Goal: Transaction & Acquisition: Purchase product/service

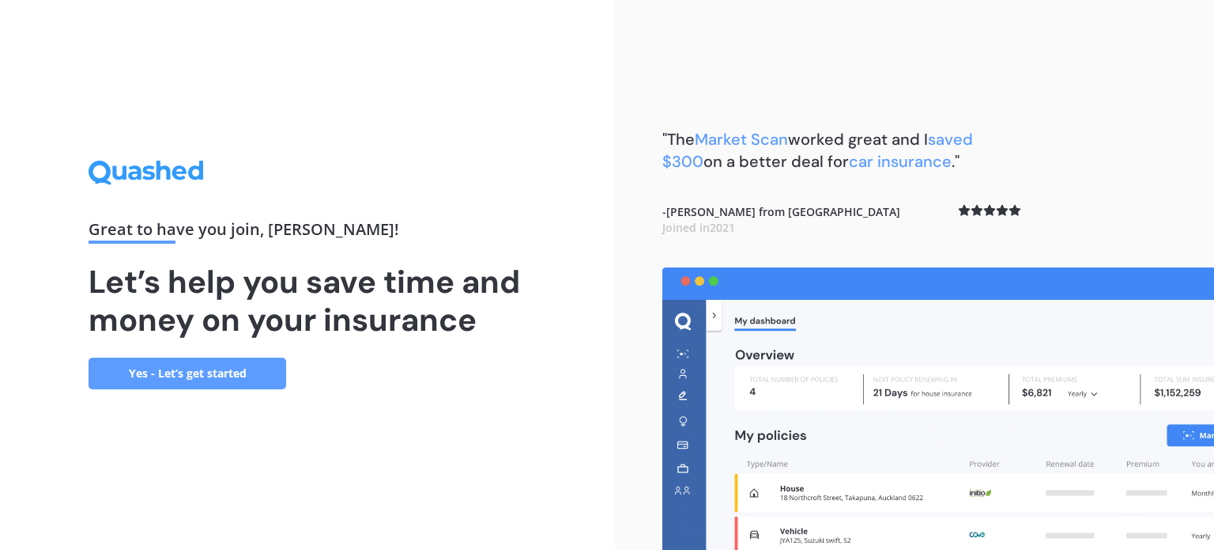
click at [203, 374] on link "Yes - Let’s get started" at bounding box center [188, 373] width 198 height 32
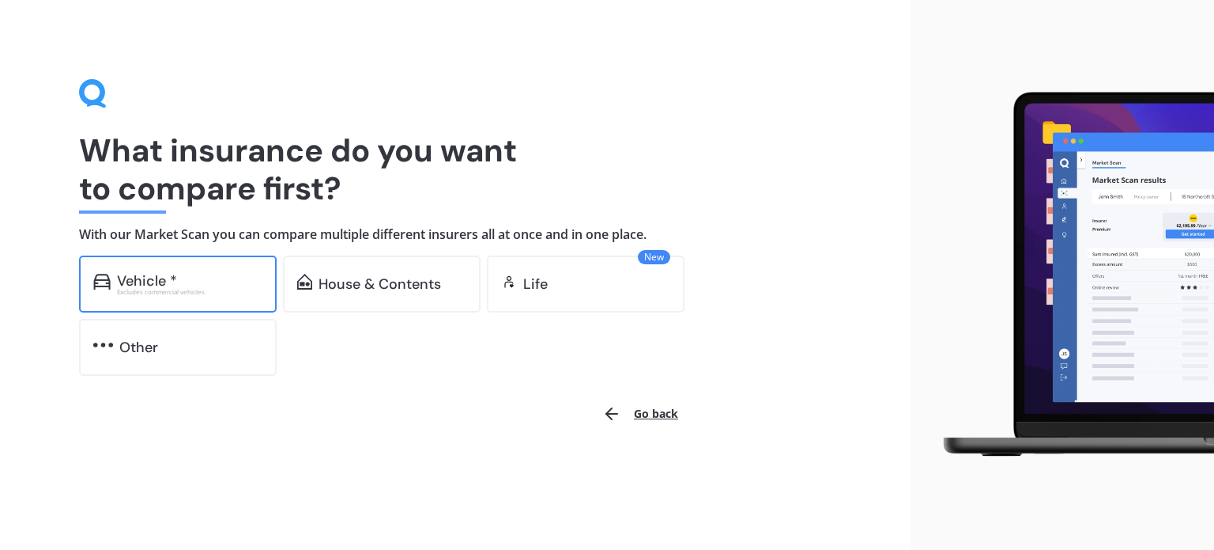
click at [179, 283] on div "Vehicle *" at bounding box center [189, 281] width 145 height 16
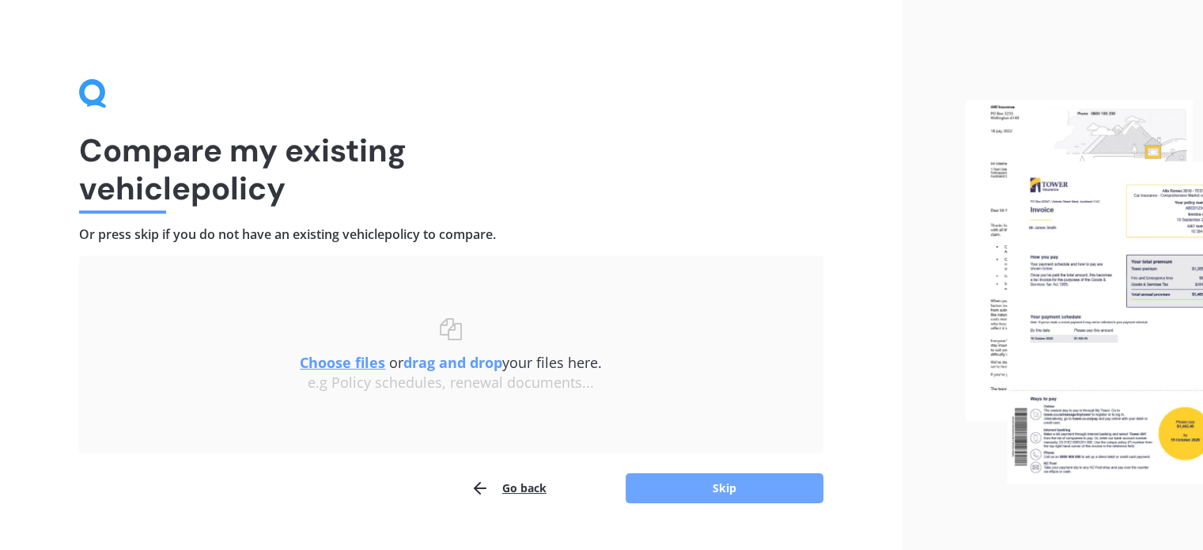
click at [718, 485] on button "Skip" at bounding box center [724, 488] width 198 height 30
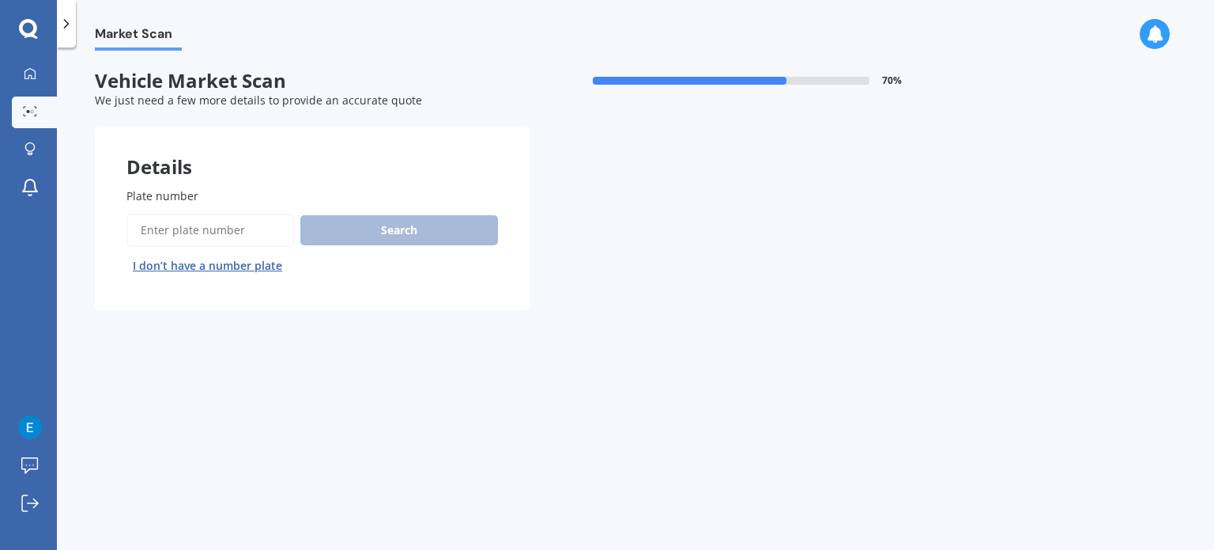
click at [217, 244] on input "Plate number" at bounding box center [211, 229] width 168 height 33
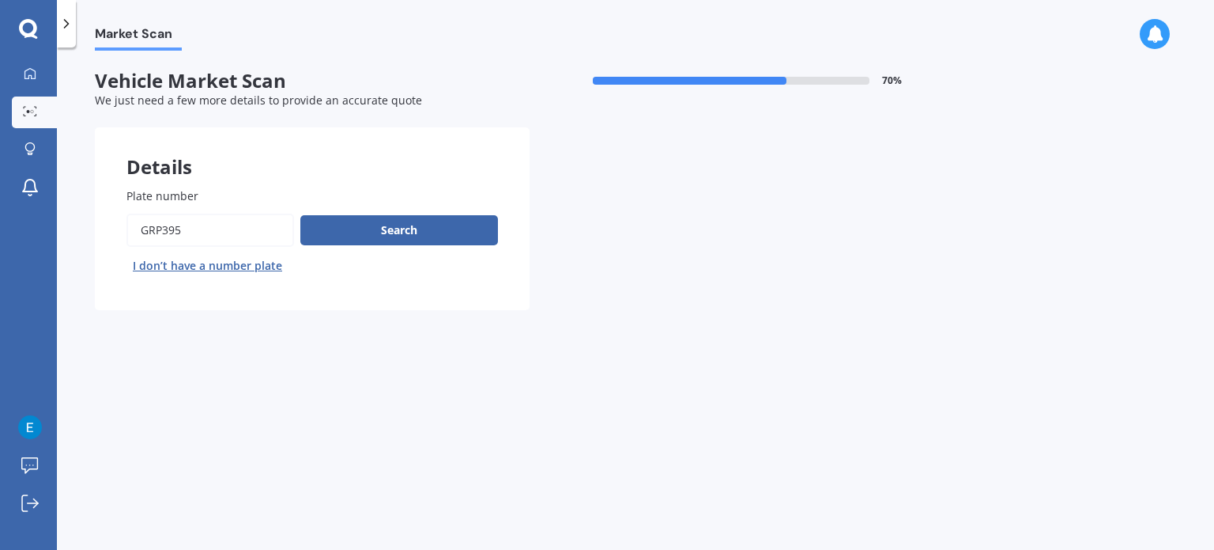
type input "grp395"
click at [0, 0] on button "Next" at bounding box center [0, 0] width 0 height 0
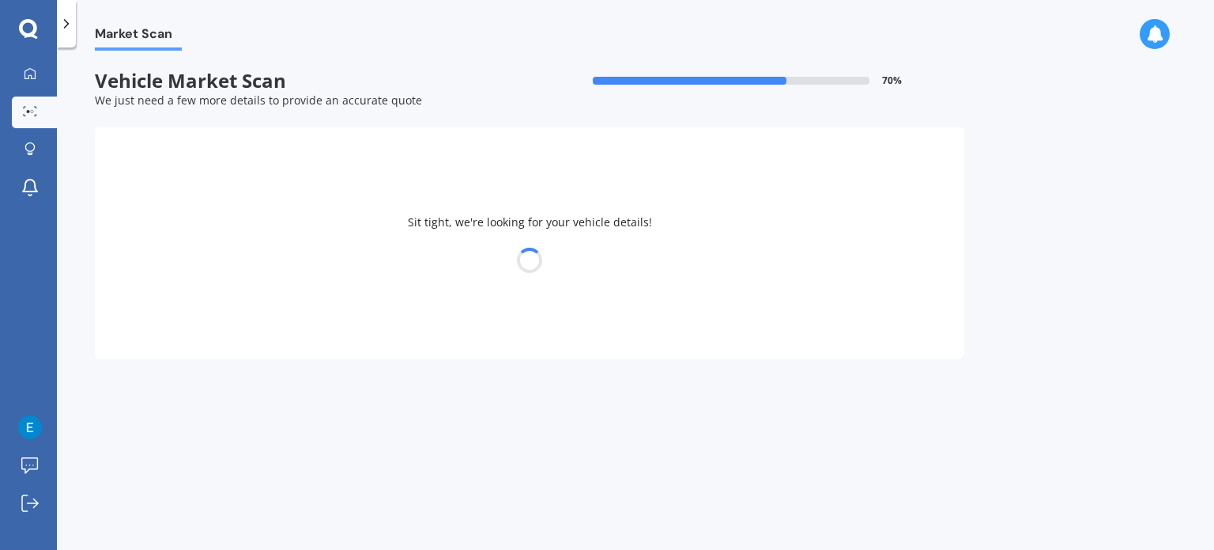
select select "TOYOTA"
select select "HILUX"
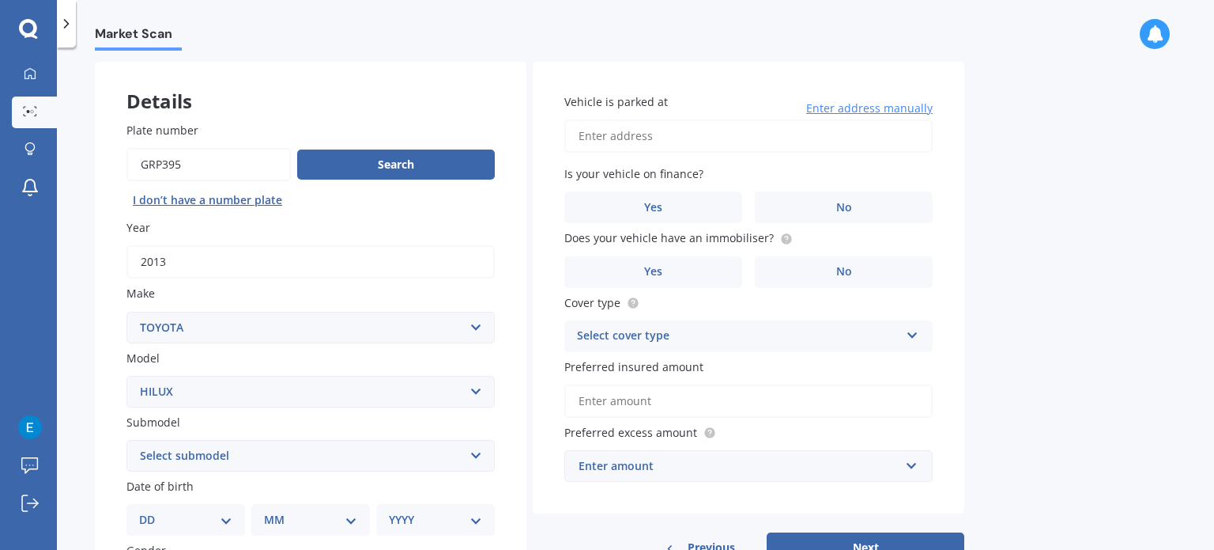
scroll to position [94, 0]
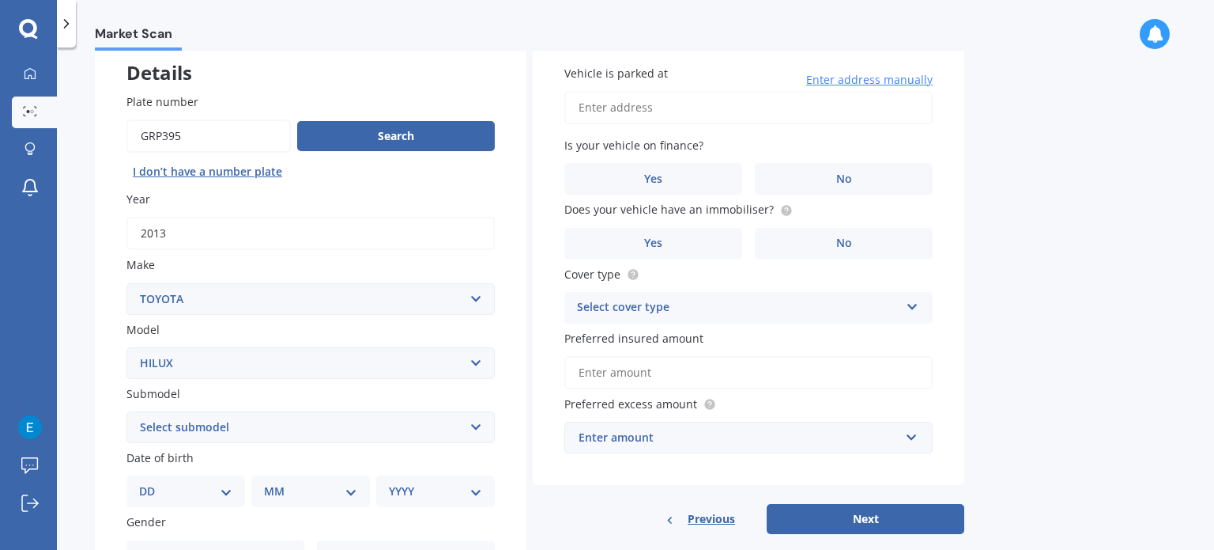
click at [422, 425] on select "Select submodel (All other) Diesel Diesel 4WD Petrol 4WD SR TD DC 2.8D/6AT/UT S…" at bounding box center [311, 427] width 368 height 32
click at [79, 358] on div "Market Scan Vehicle Market Scan 70 % We just need a few more details to provide…" at bounding box center [636, 302] width 1158 height 502
click at [687, 191] on label "Yes" at bounding box center [654, 179] width 178 height 32
click at [0, 0] on input "Yes" at bounding box center [0, 0] width 0 height 0
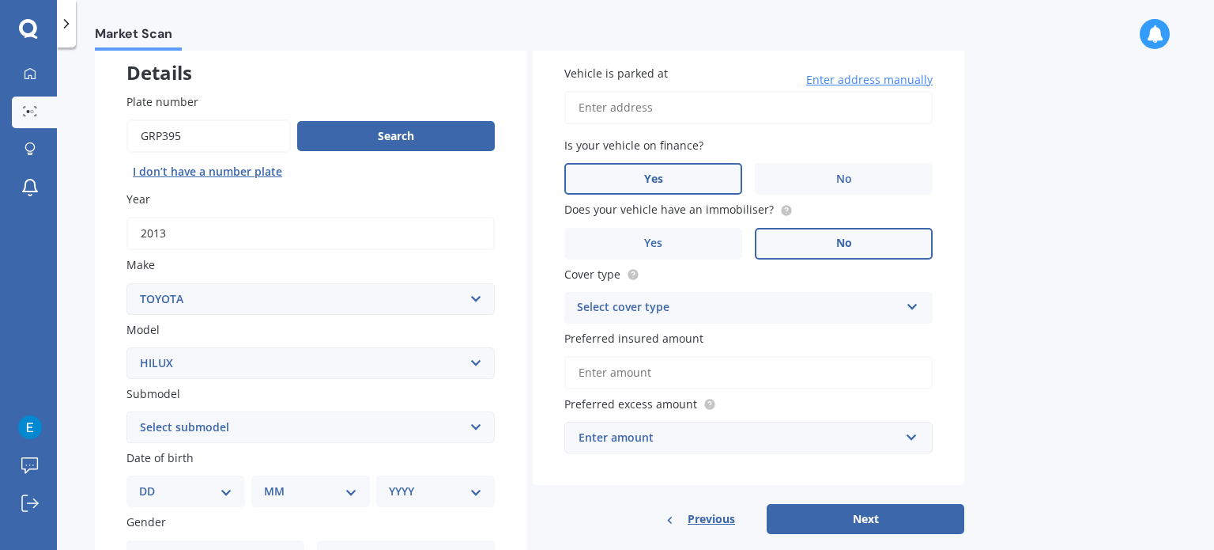
click at [848, 249] on span "No" at bounding box center [845, 242] width 16 height 13
click at [0, 0] on input "No" at bounding box center [0, 0] width 0 height 0
click at [793, 312] on div "Select cover type" at bounding box center [738, 307] width 323 height 19
click at [743, 341] on div "Comprehensive" at bounding box center [748, 338] width 367 height 28
click at [727, 372] on input "Preferred insured amount" at bounding box center [749, 372] width 368 height 33
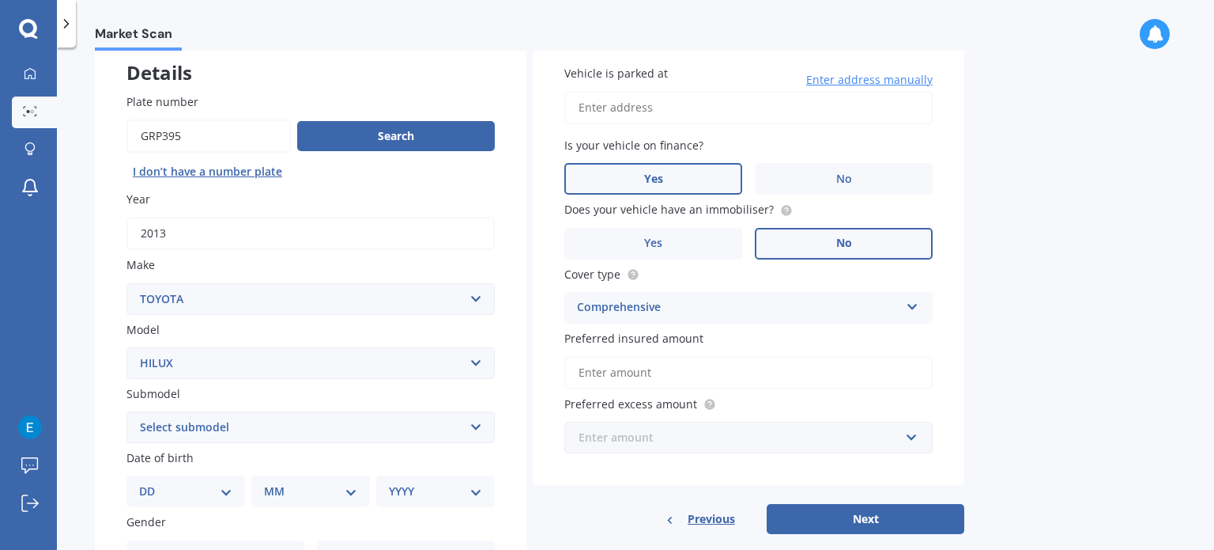
click at [727, 450] on input "text" at bounding box center [743, 437] width 354 height 30
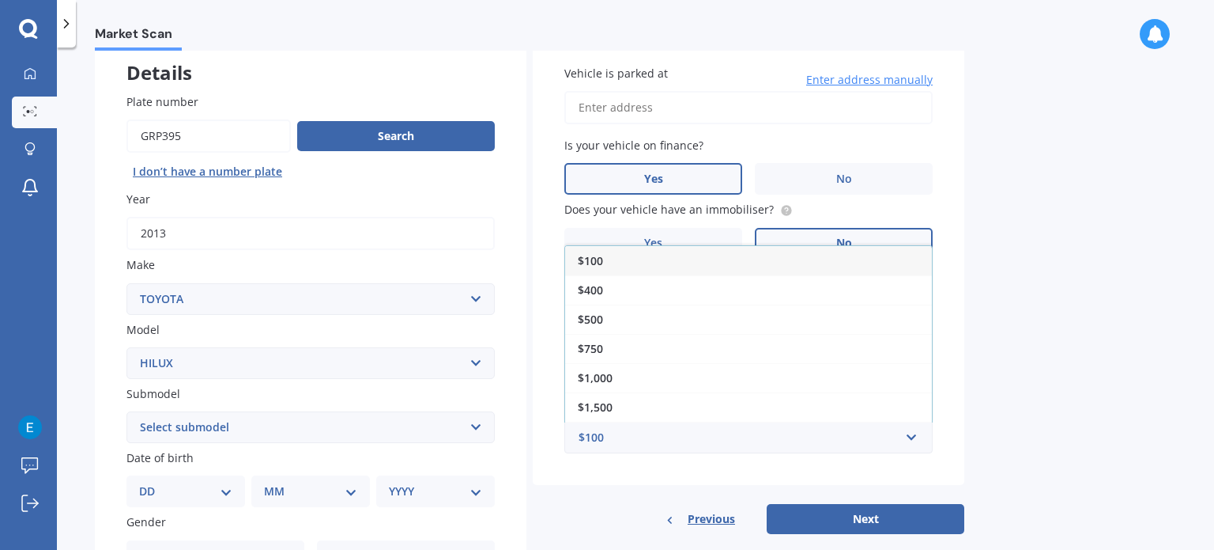
click at [610, 521] on div "Previous Next" at bounding box center [749, 519] width 432 height 30
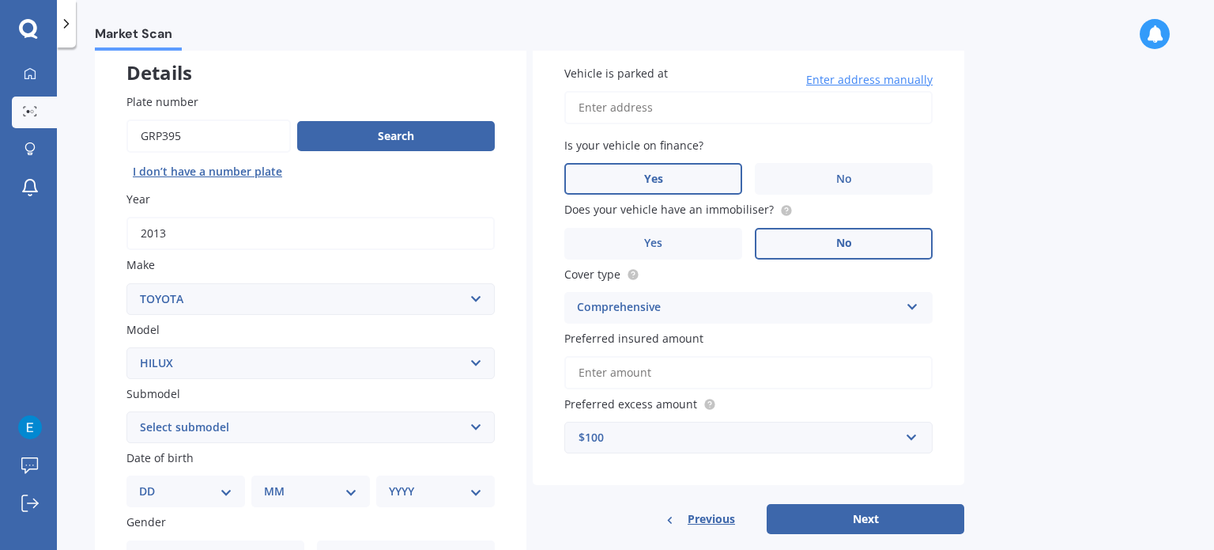
click at [663, 113] on input "Vehicle is parked at" at bounding box center [749, 107] width 368 height 33
click at [857, 119] on input "[STREET_ADDRESS][PERSON_NAME]" at bounding box center [749, 107] width 368 height 33
drag, startPoint x: 857, startPoint y: 119, endPoint x: 695, endPoint y: 125, distance: 162.2
click at [695, 125] on div "Vehicle is parked at [STREET_ADDRESS][PERSON_NAME] Enter address manually Is yo…" at bounding box center [749, 259] width 432 height 452
type input "[STREET_ADDRESS][PERSON_NAME][PERSON_NAME]"
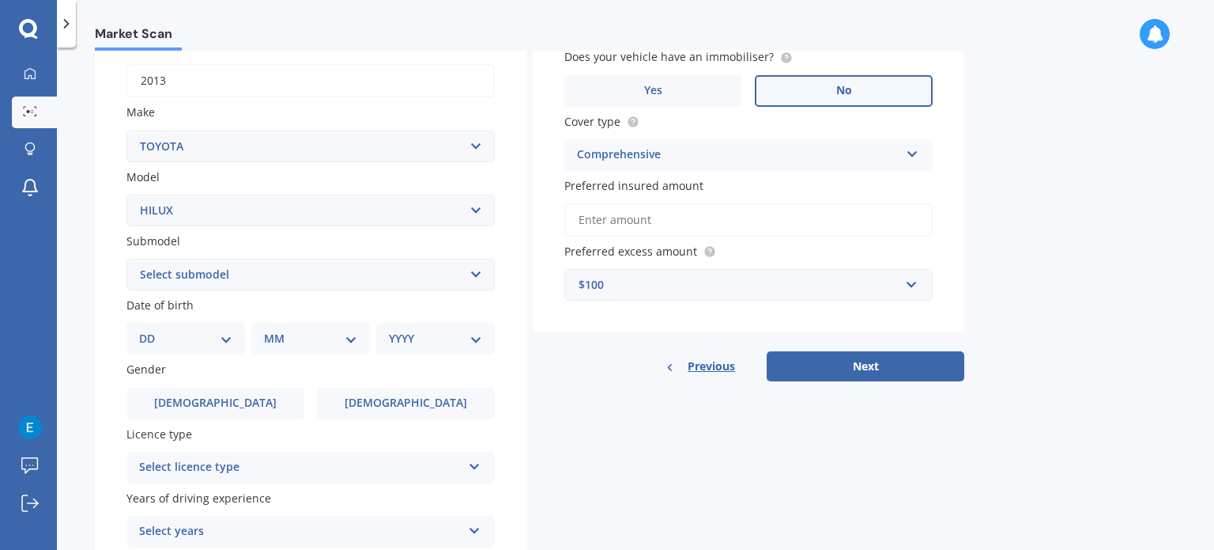
scroll to position [249, 0]
click at [210, 334] on select "DD 01 02 03 04 05 06 07 08 09 10 11 12 13 14 15 16 17 18 19 20 21 22 23 24 25 2…" at bounding box center [185, 335] width 93 height 17
select select "29"
click at [152, 327] on select "DD 01 02 03 04 05 06 07 08 09 10 11 12 13 14 15 16 17 18 19 20 21 22 23 24 25 2…" at bounding box center [185, 335] width 93 height 17
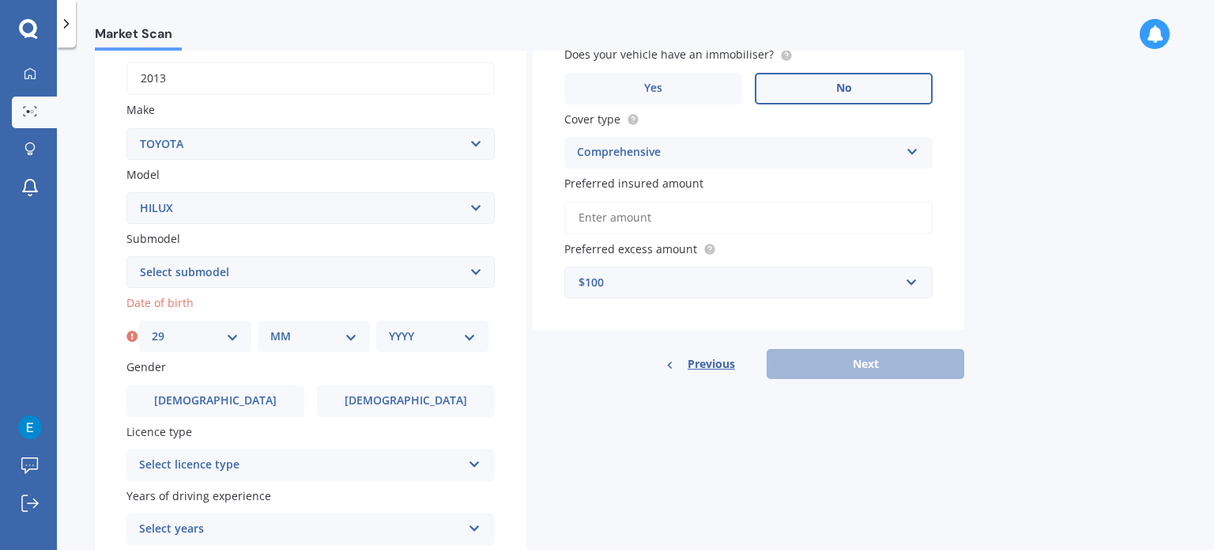
click at [323, 338] on select "MM 01 02 03 04 05 06 07 08 09 10 11 12" at bounding box center [313, 335] width 87 height 17
select select "06"
click at [270, 327] on select "MM 01 02 03 04 05 06 07 08 09 10 11 12" at bounding box center [313, 335] width 87 height 17
click at [411, 334] on select "YYYY 2025 2024 2023 2022 2021 2020 2019 2018 2017 2016 2015 2014 2013 2012 2011…" at bounding box center [432, 335] width 87 height 17
select select "2000"
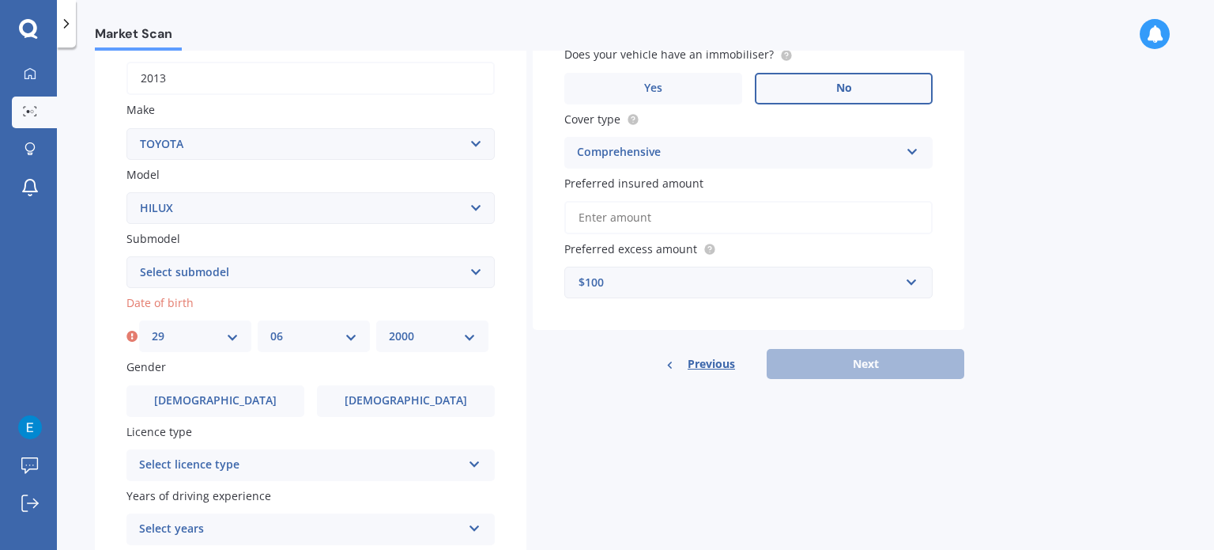
click at [389, 327] on select "YYYY 2025 2024 2023 2022 2021 2020 2019 2018 2017 2016 2015 2014 2013 2012 2011…" at bounding box center [432, 335] width 87 height 17
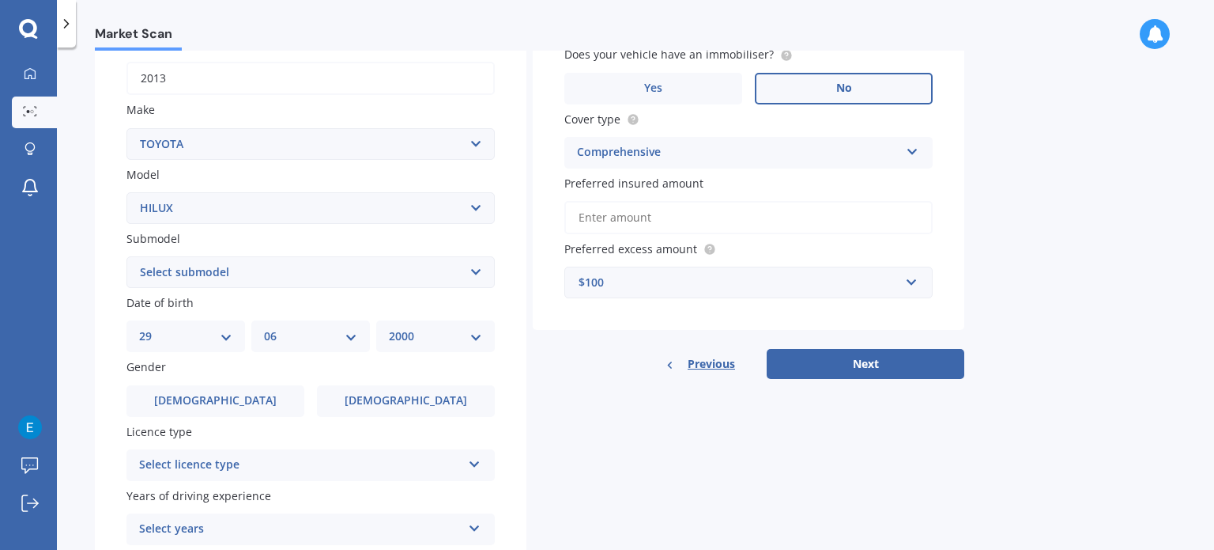
click at [353, 274] on select "Select submodel (All other) Diesel Diesel 4WD Petrol 4WD SR TD DC 2.8D/6AT/UT S…" at bounding box center [311, 272] width 368 height 32
select select "DIESEL"
click at [127, 256] on select "Select submodel (All other) Diesel Diesel 4WD Petrol 4WD SR TD DC 2.8D/6AT/UT S…" at bounding box center [311, 272] width 368 height 32
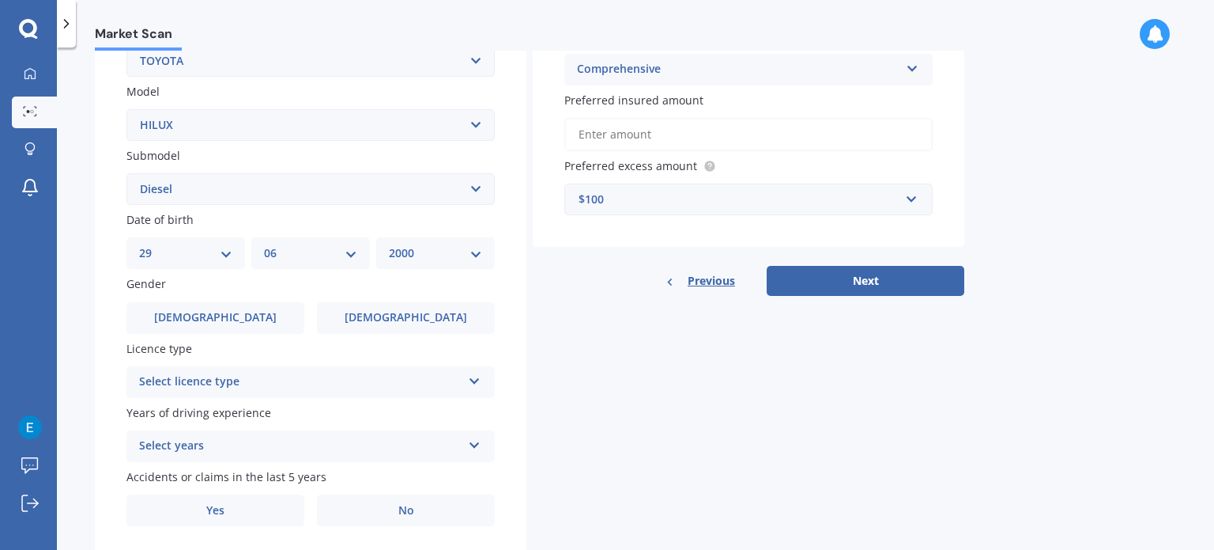
scroll to position [381, 0]
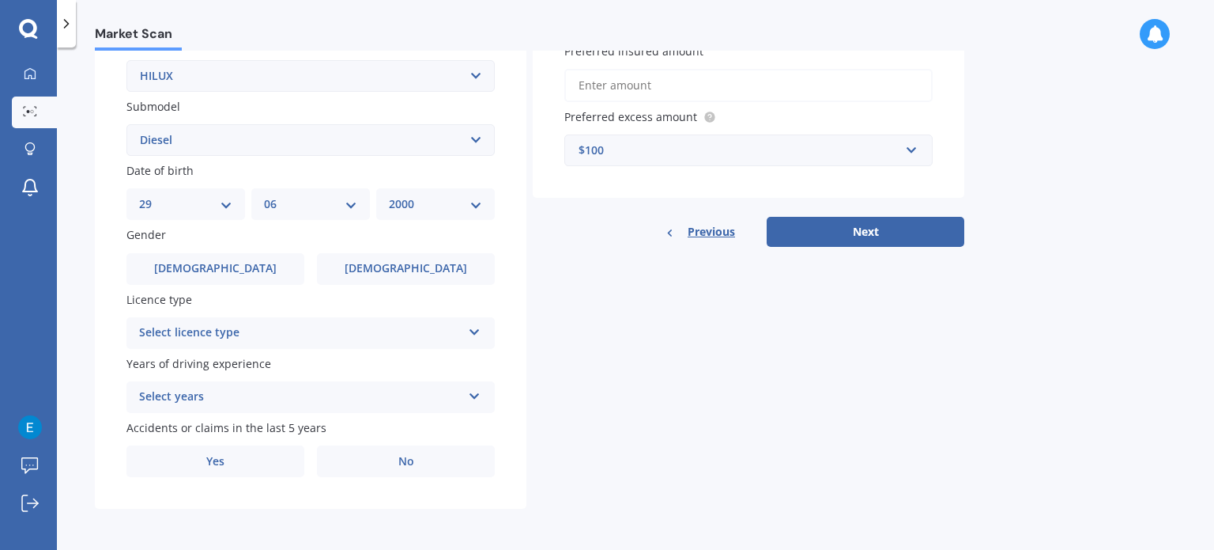
click at [334, 338] on div "Select licence type" at bounding box center [300, 332] width 323 height 19
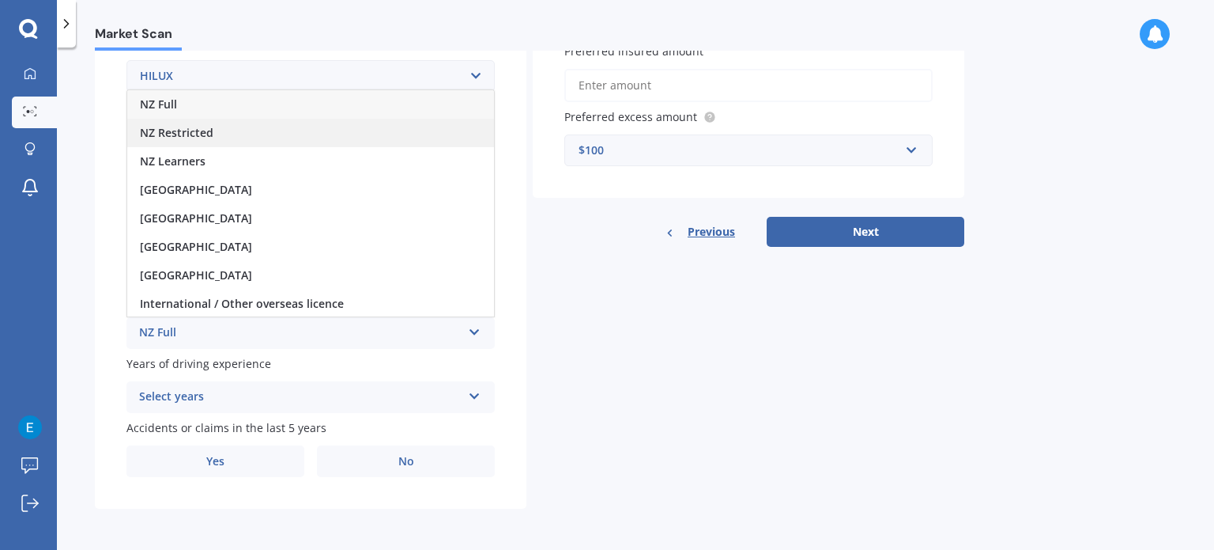
click at [300, 144] on div "NZ Restricted" at bounding box center [310, 133] width 367 height 28
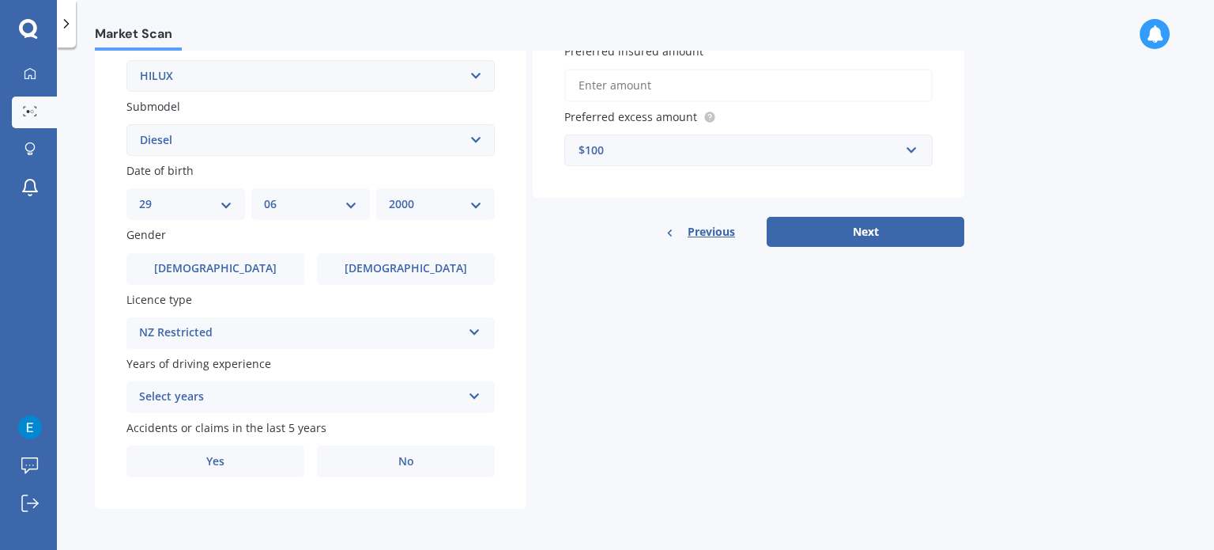
click at [300, 402] on div "Select years" at bounding box center [300, 396] width 323 height 19
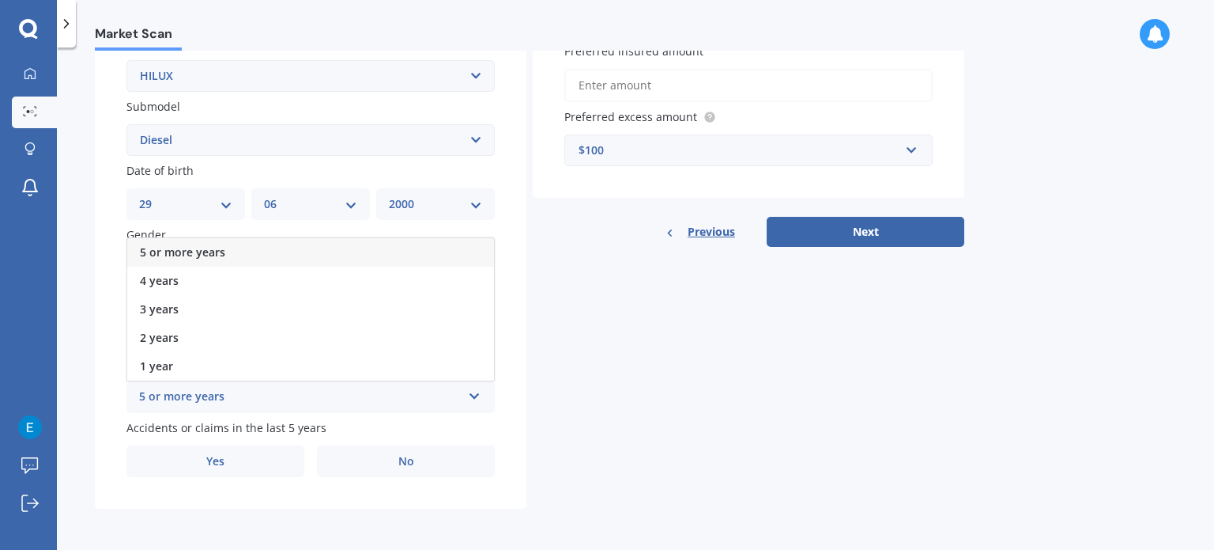
click at [284, 252] on div "5 or more years" at bounding box center [310, 252] width 367 height 28
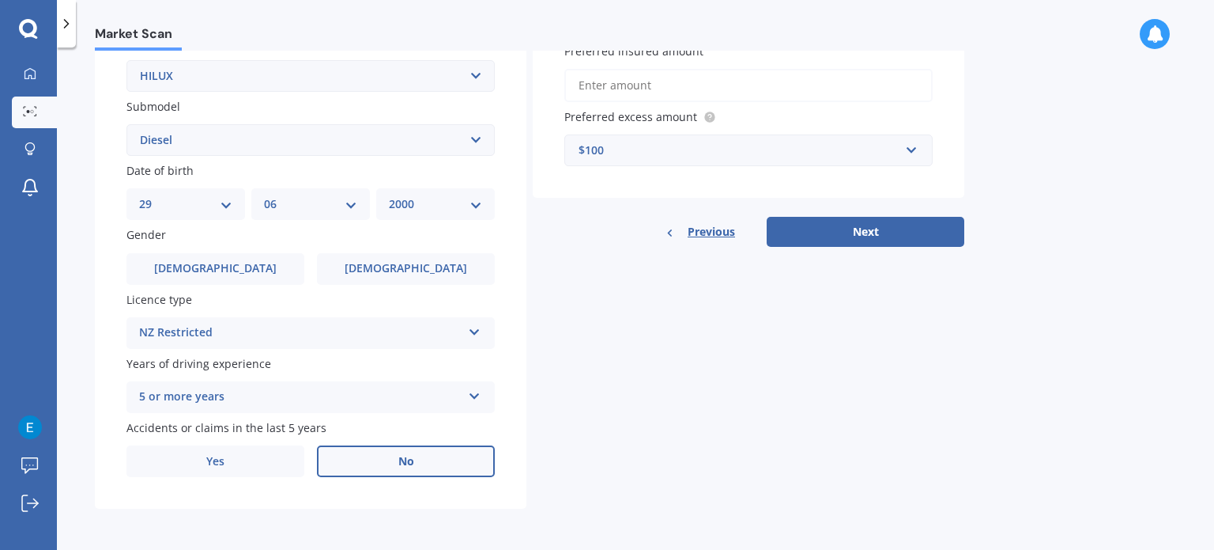
click at [385, 460] on label "No" at bounding box center [406, 461] width 178 height 32
click at [0, 0] on input "No" at bounding box center [0, 0] width 0 height 0
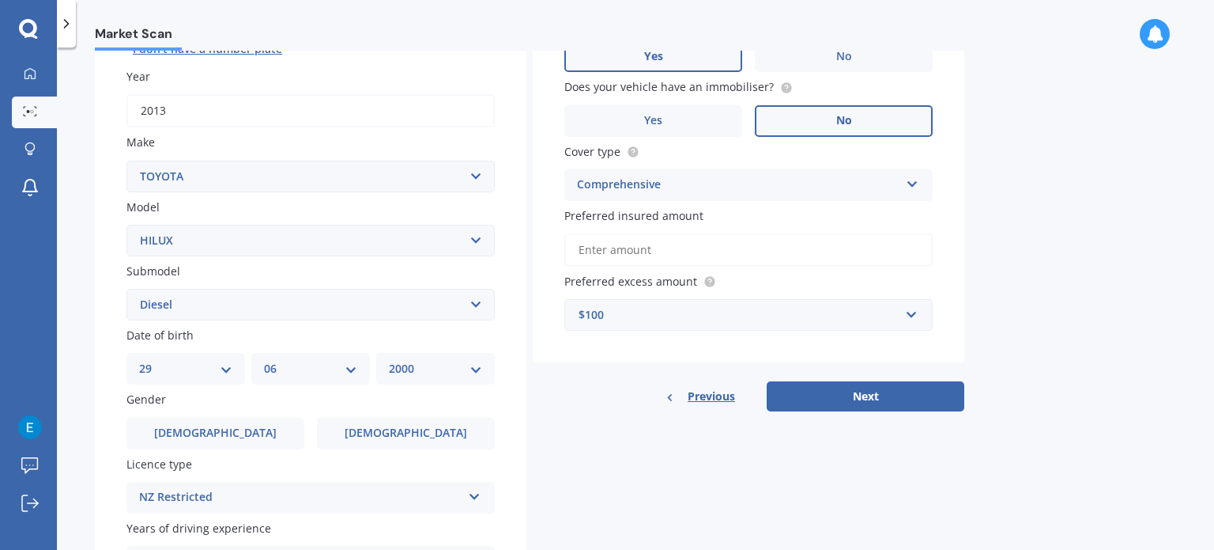
scroll to position [116, 0]
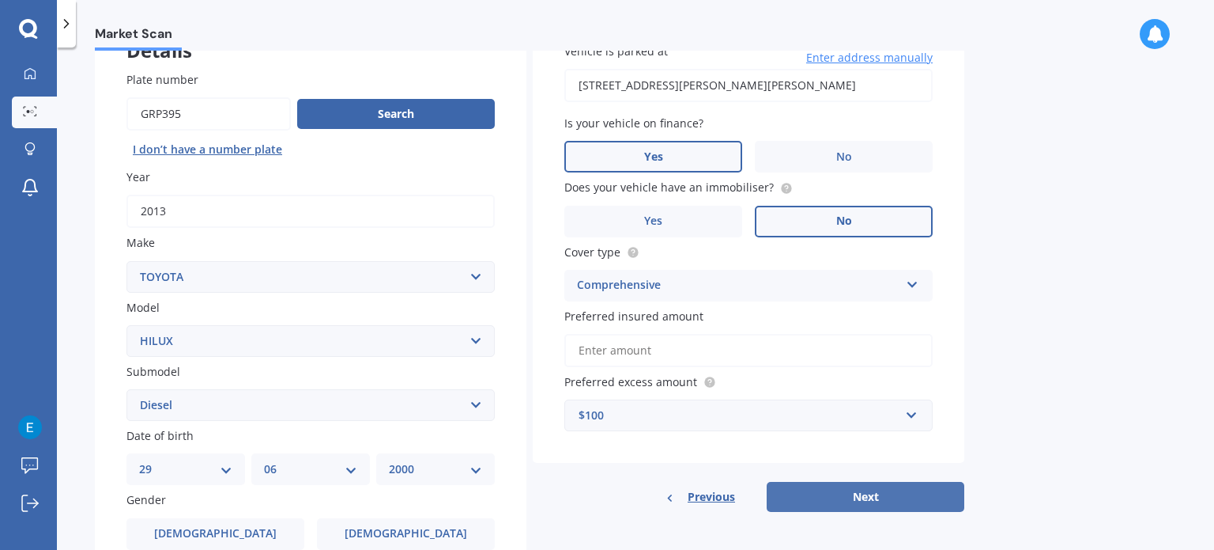
click at [800, 487] on button "Next" at bounding box center [866, 497] width 198 height 30
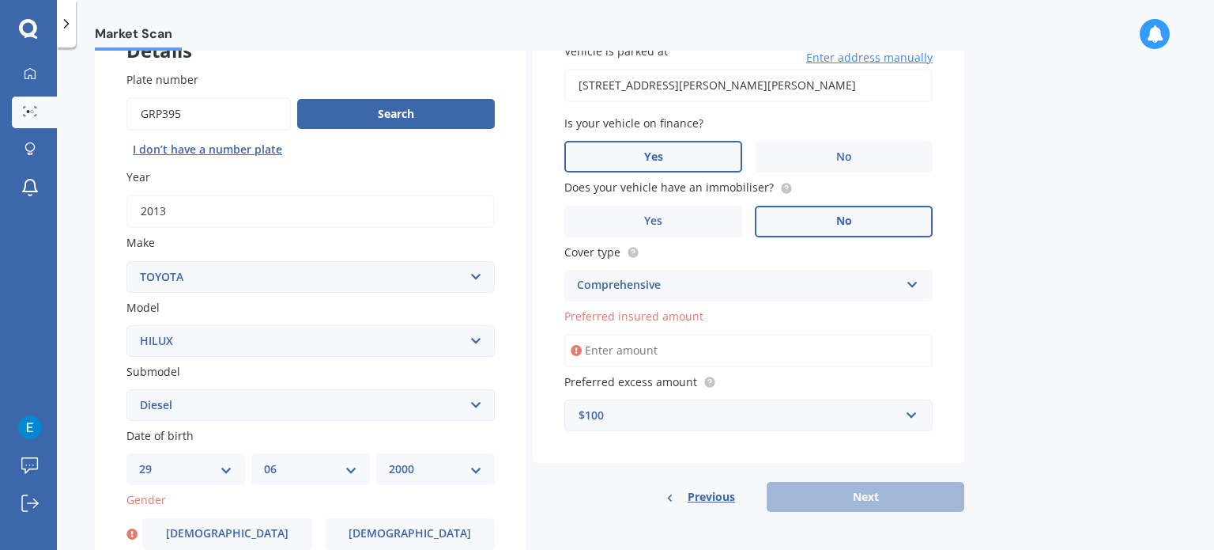
click at [650, 352] on input "Preferred insured amount" at bounding box center [749, 350] width 368 height 33
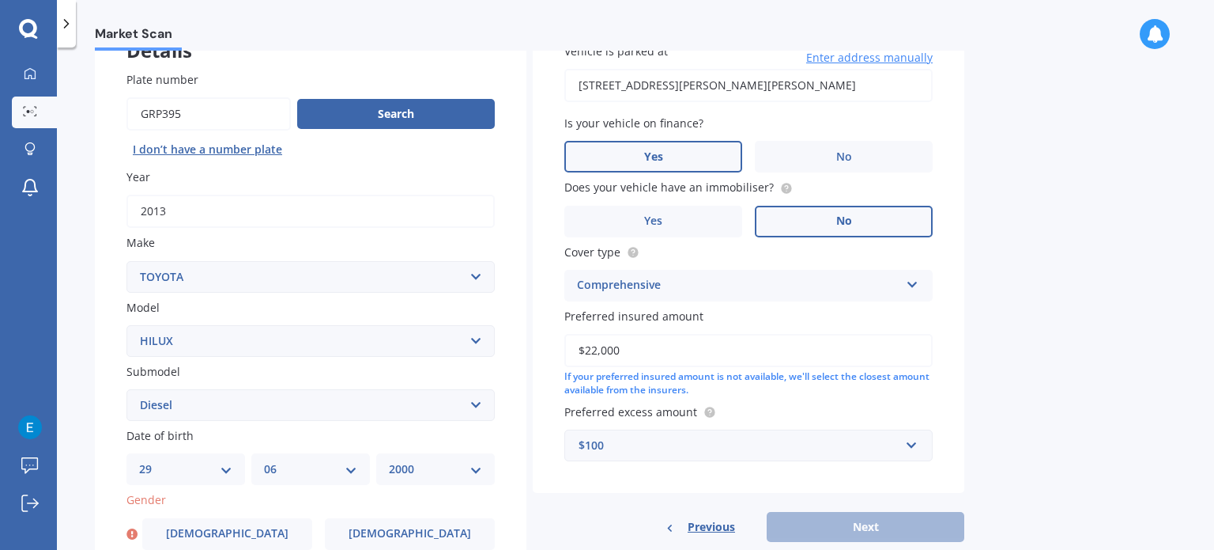
type input "$22,000"
click at [810, 530] on div "Previous Next" at bounding box center [749, 527] width 432 height 30
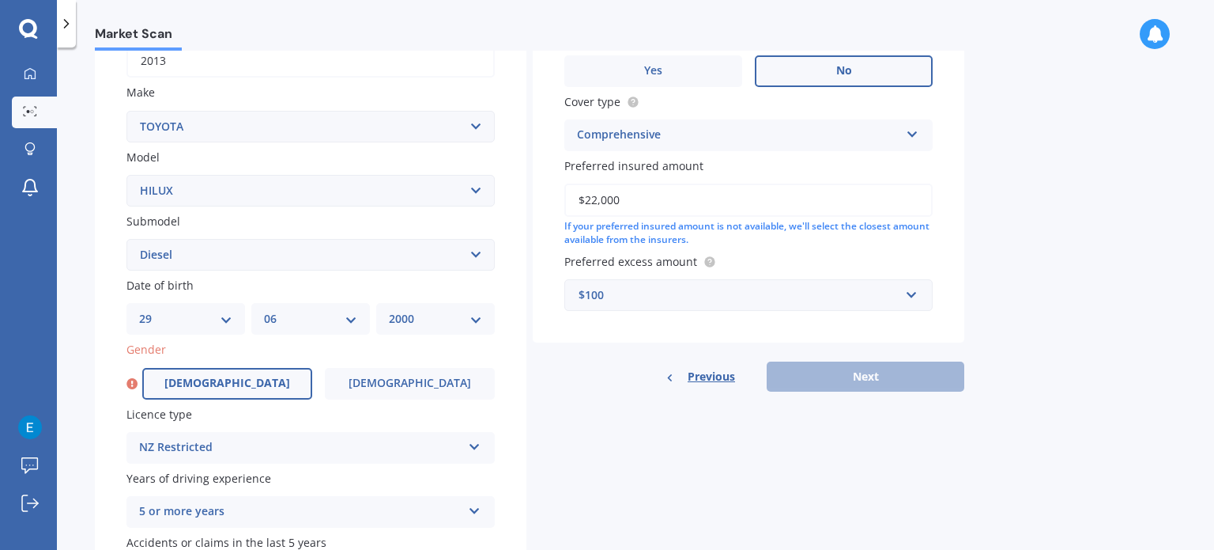
click at [263, 368] on label "[DEMOGRAPHIC_DATA]" at bounding box center [227, 384] width 170 height 32
click at [0, 0] on input "[DEMOGRAPHIC_DATA]" at bounding box center [0, 0] width 0 height 0
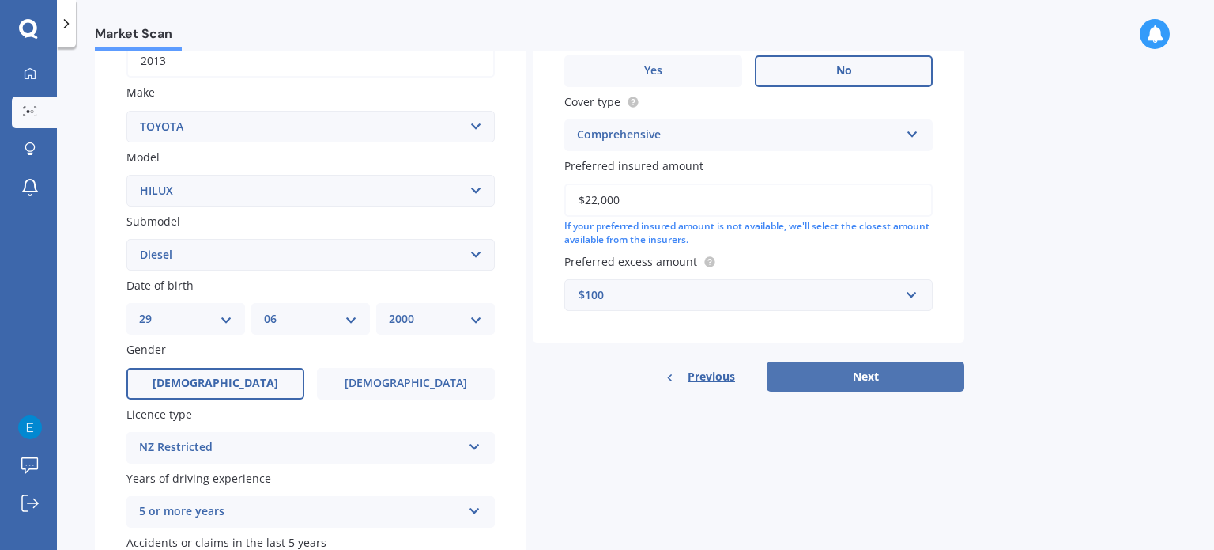
click at [802, 363] on button "Next" at bounding box center [866, 376] width 198 height 30
select select "29"
select select "06"
select select "2000"
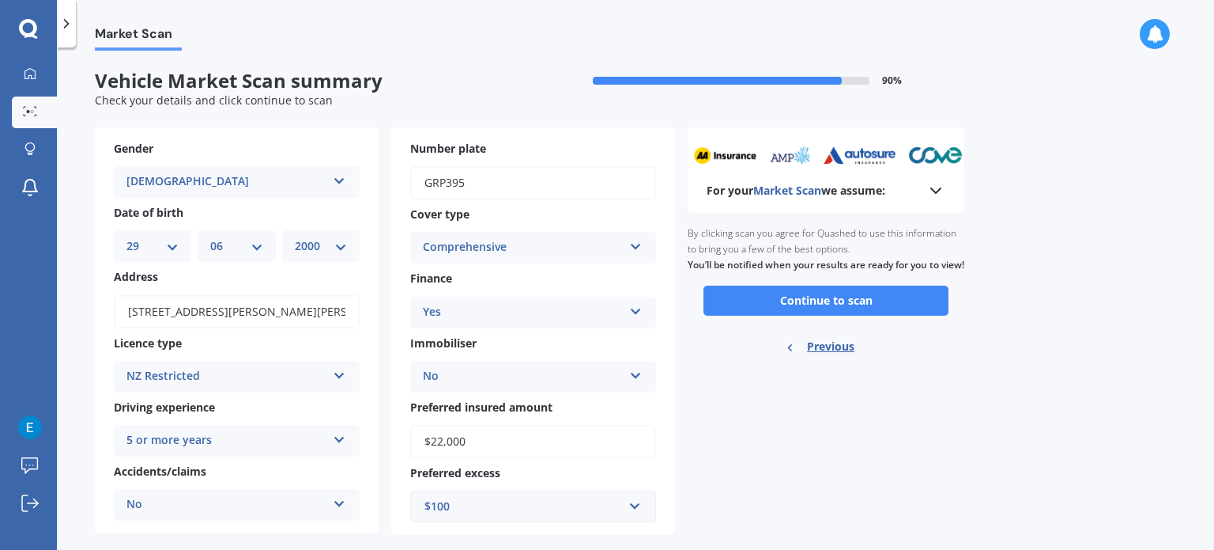
scroll to position [25, 0]
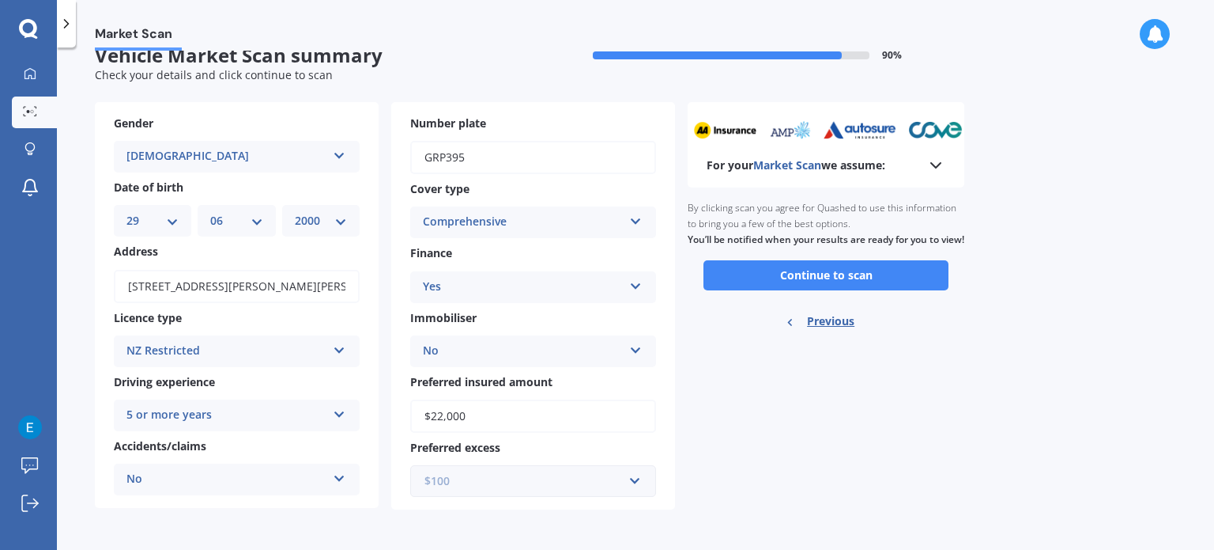
click at [596, 466] on input "text" at bounding box center [528, 481] width 232 height 30
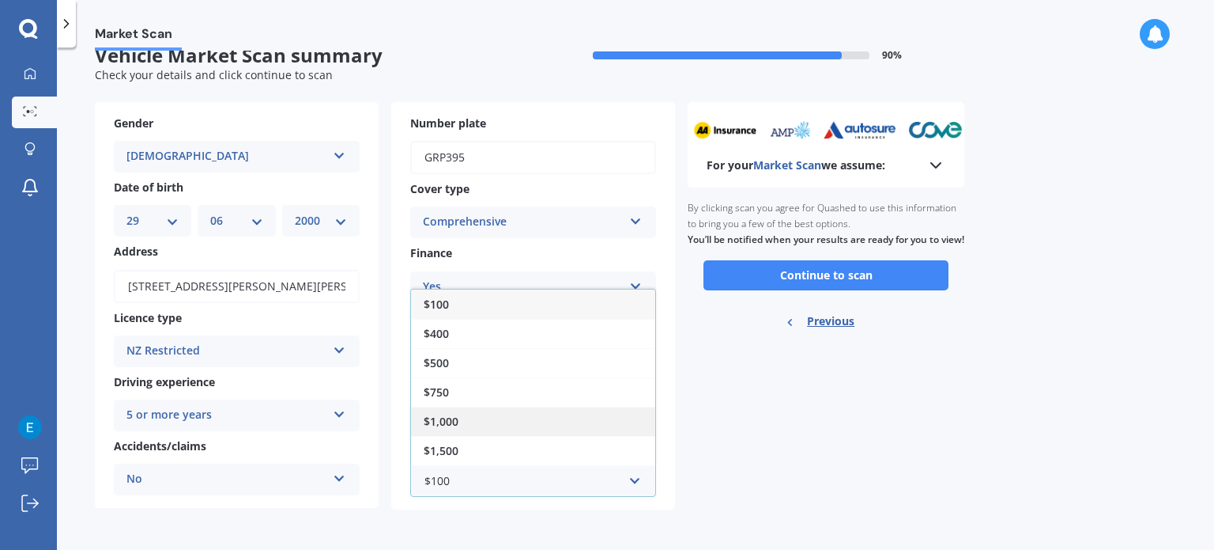
click at [563, 420] on div "$1,000" at bounding box center [533, 420] width 244 height 29
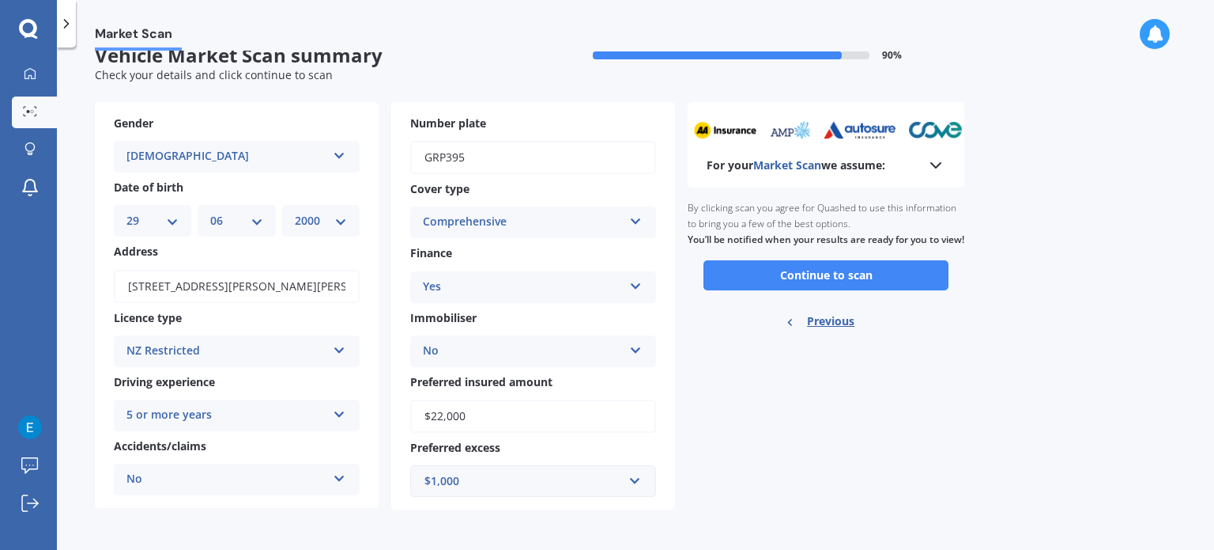
click at [780, 310] on div "Ready to go By clicking scan you agree for Quashed to use this information to b…" at bounding box center [826, 266] width 277 height 158
click at [629, 479] on input "text" at bounding box center [528, 481] width 232 height 30
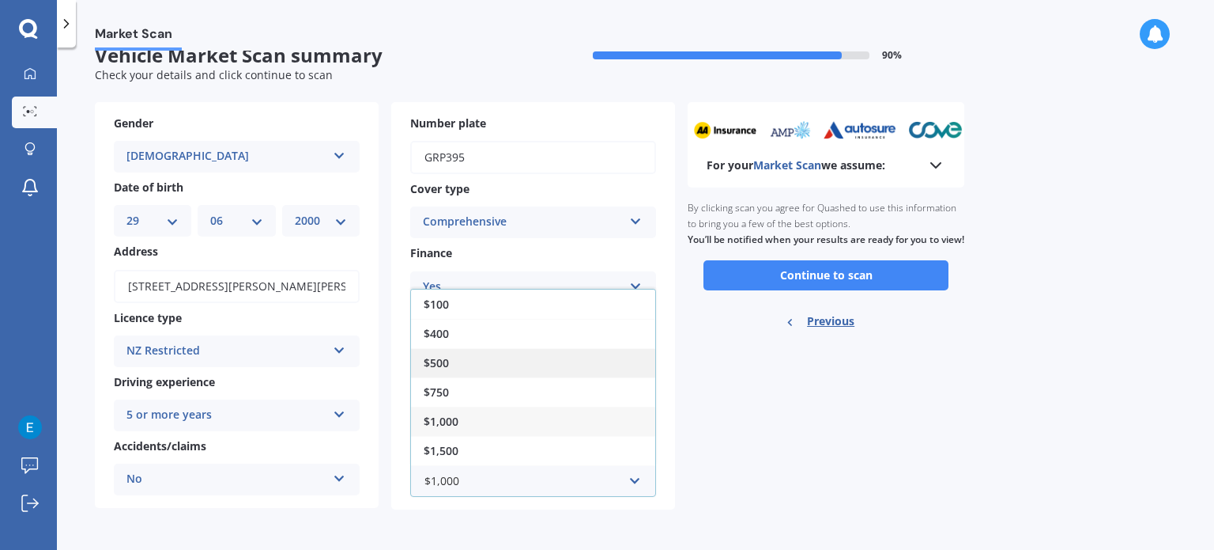
click at [555, 364] on div "$500" at bounding box center [533, 362] width 244 height 29
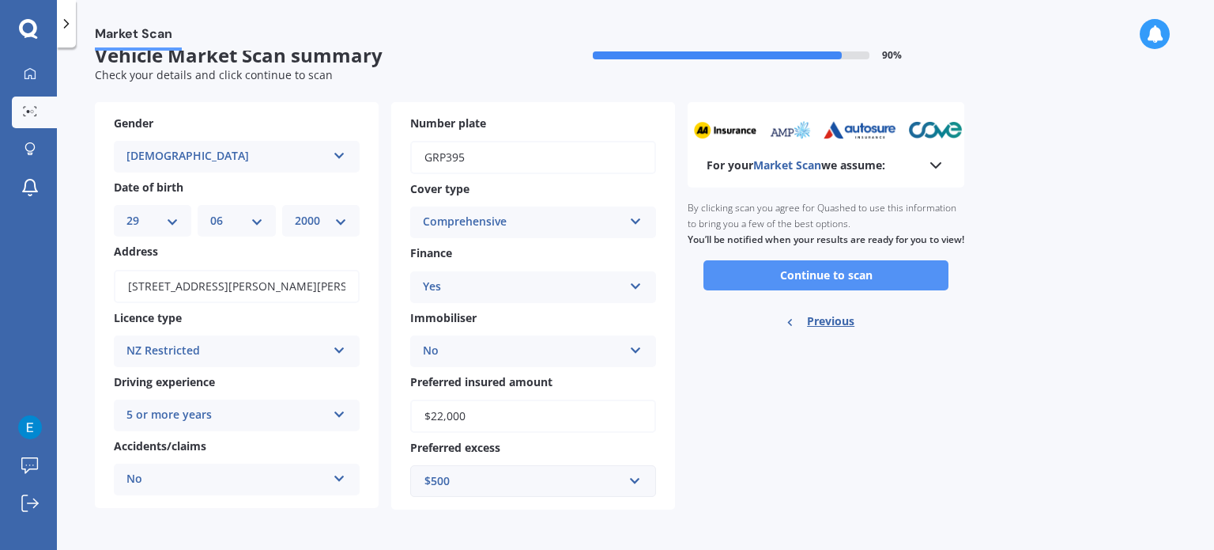
click at [779, 290] on button "Continue to scan" at bounding box center [826, 275] width 245 height 30
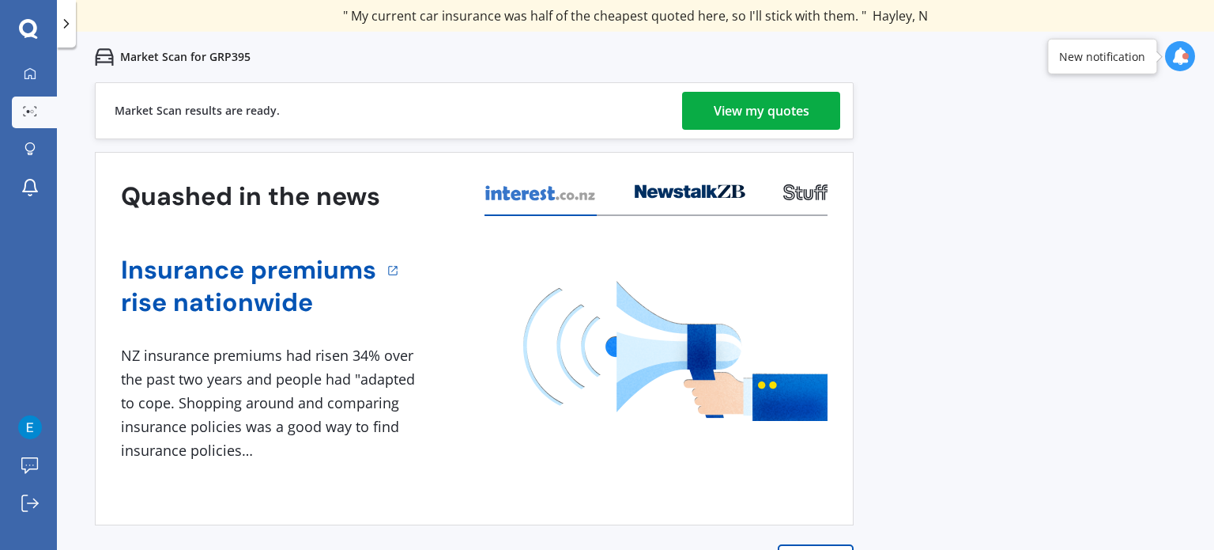
click at [768, 115] on div "View my quotes" at bounding box center [762, 111] width 96 height 38
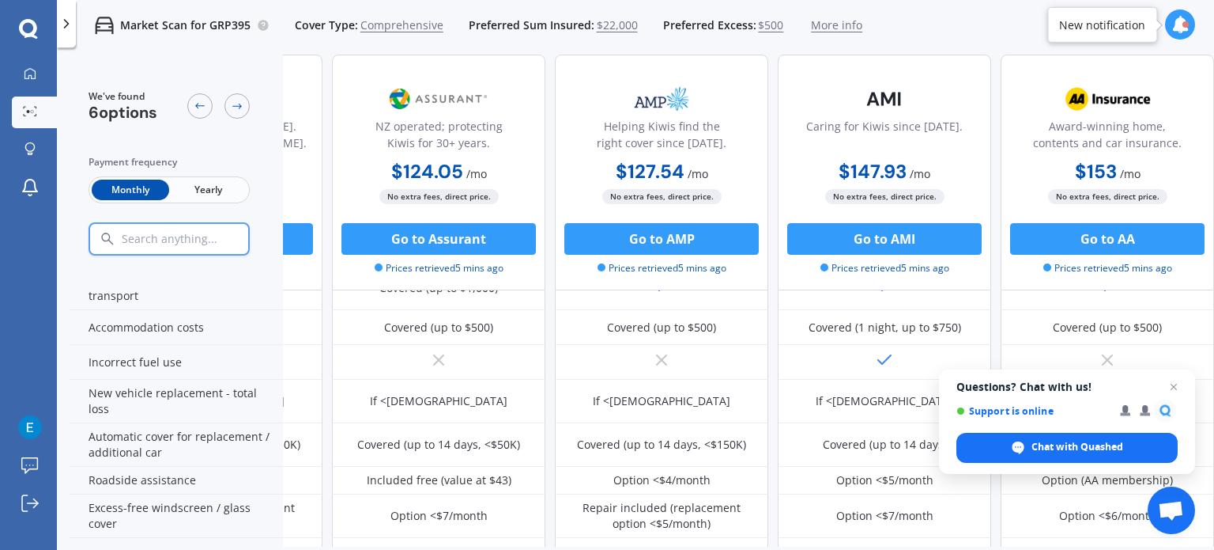
scroll to position [379, 405]
click at [1169, 384] on span "Close chat" at bounding box center [1175, 387] width 20 height 20
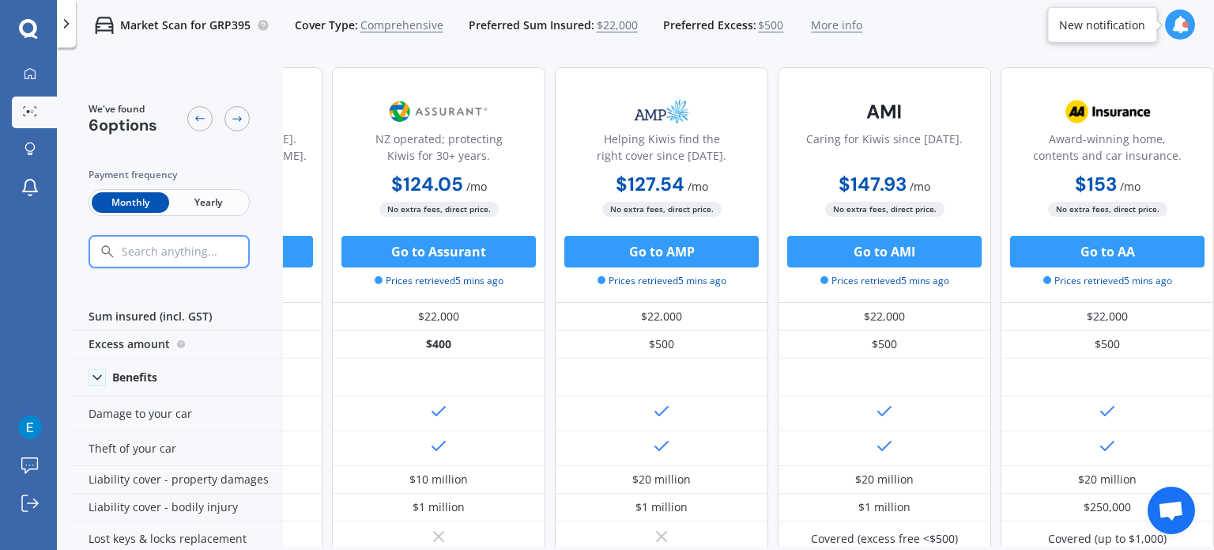
scroll to position [0, 0]
